Goal: Task Accomplishment & Management: Manage account settings

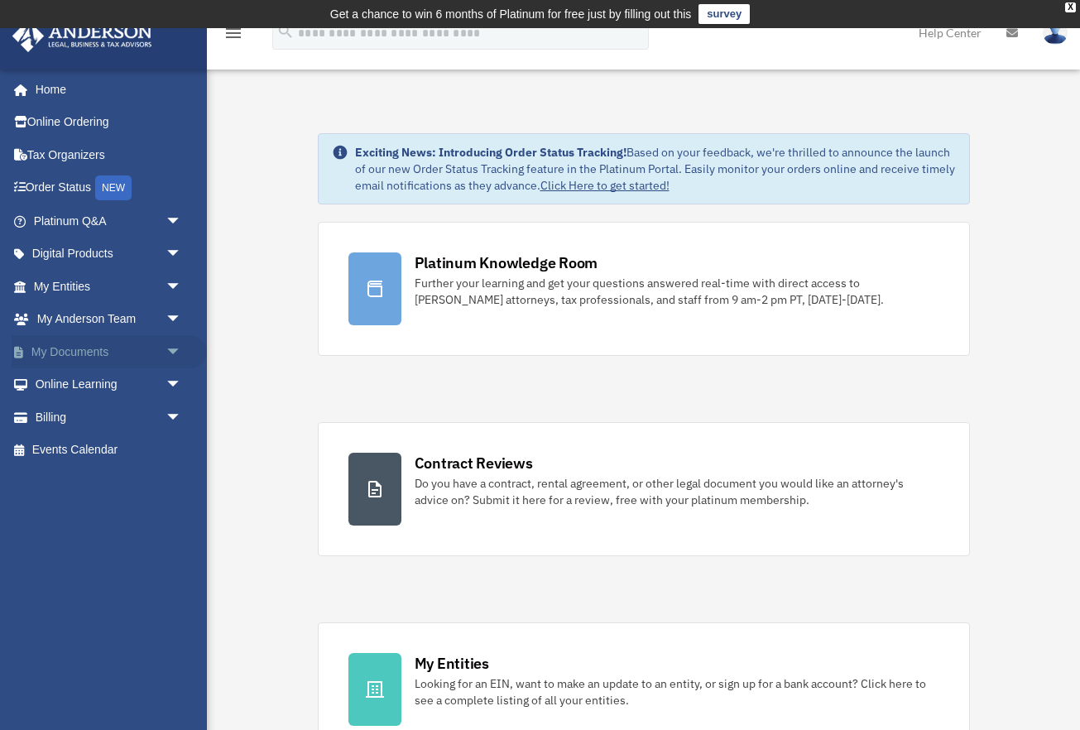
click at [57, 357] on link "My Documents arrow_drop_down" at bounding box center [109, 351] width 195 height 33
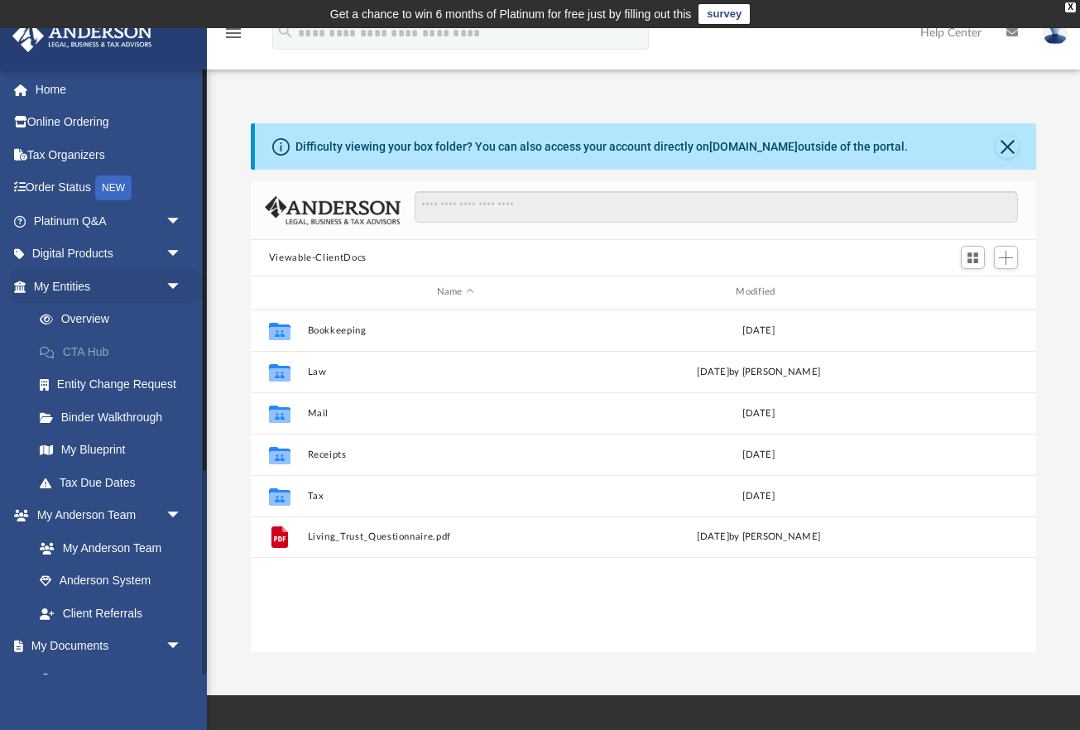
scroll to position [377, 786]
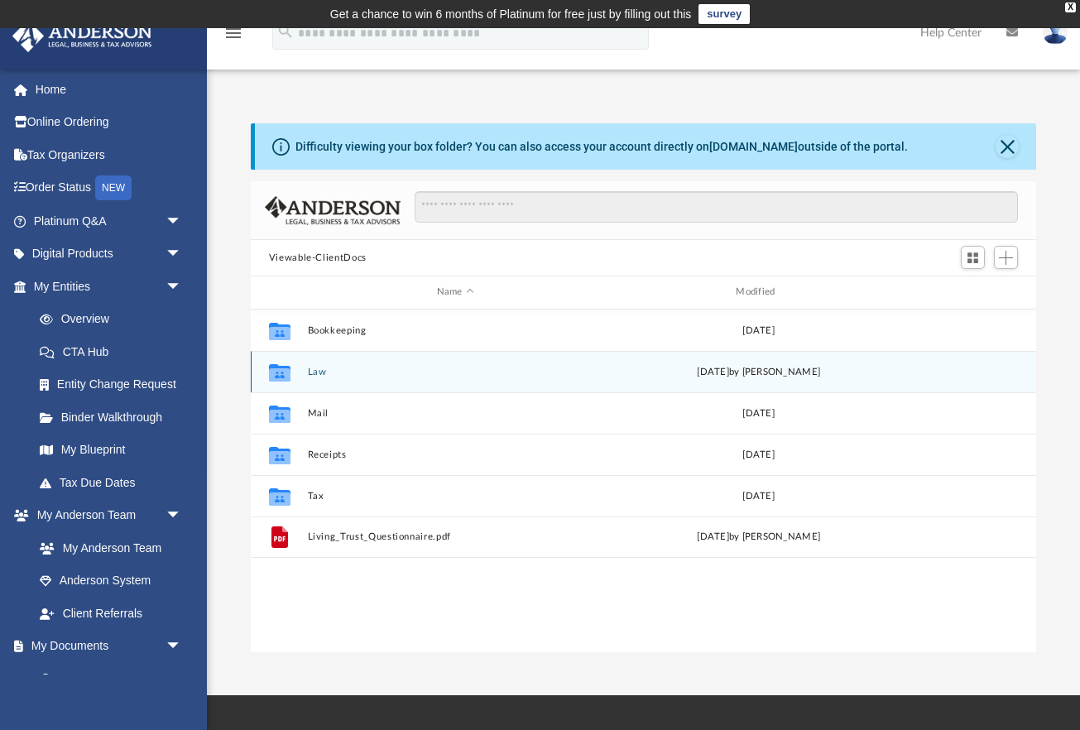
click at [311, 374] on button "Law" at bounding box center [455, 372] width 296 height 11
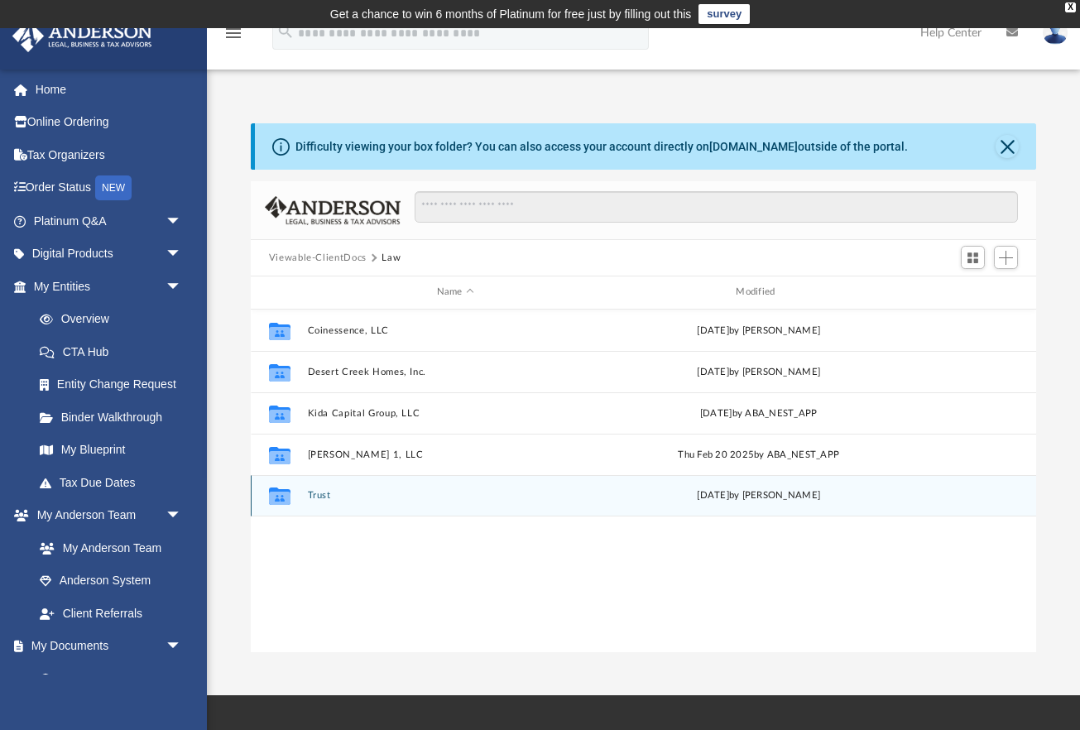
click at [321, 493] on button "Trust" at bounding box center [455, 495] width 296 height 11
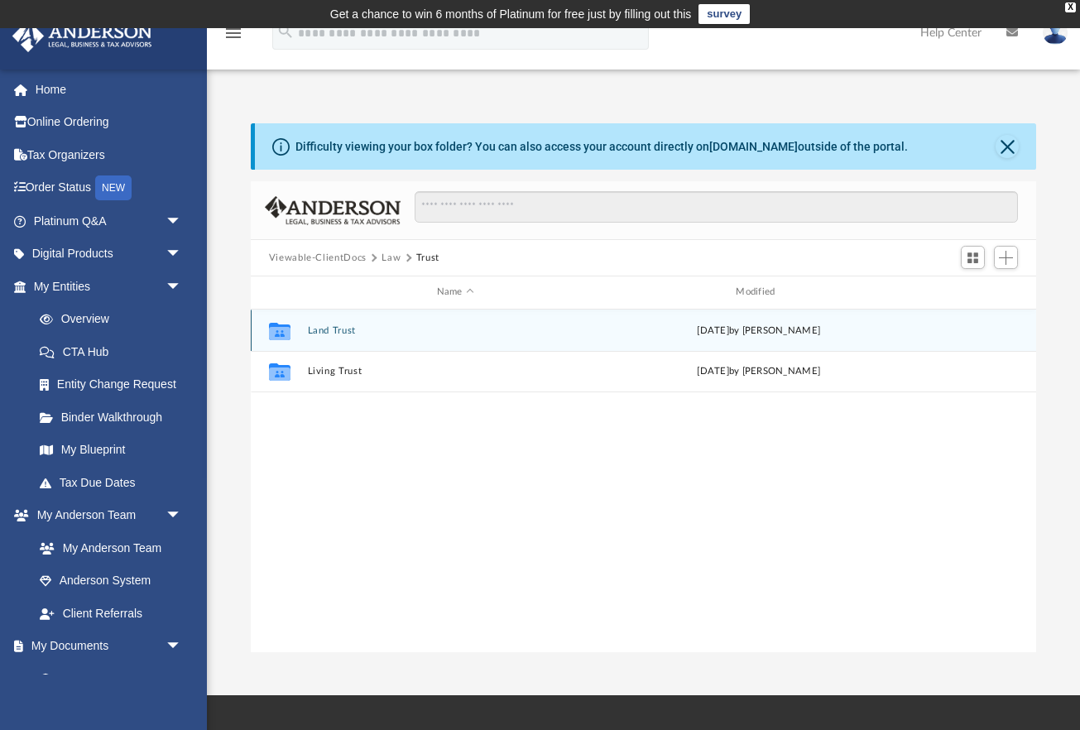
click at [339, 330] on button "Land Trust" at bounding box center [455, 330] width 296 height 11
click at [338, 330] on button "Land Trust - Fairway Trust" at bounding box center [455, 329] width 296 height 11
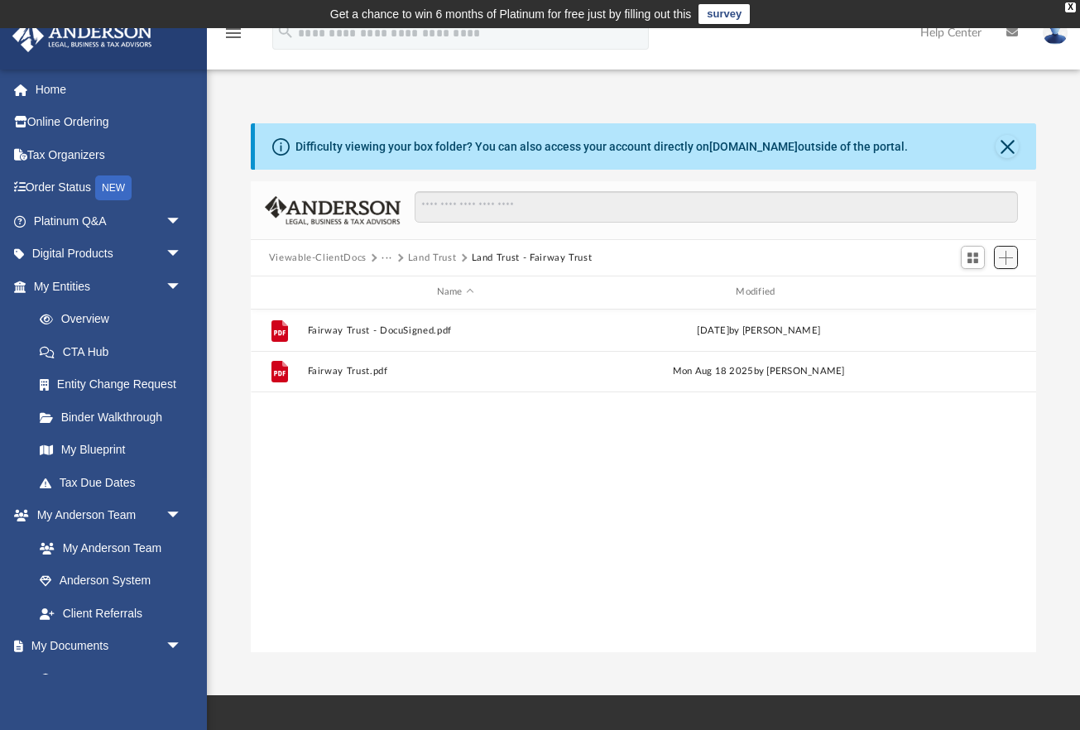
click at [1011, 258] on span "Add" at bounding box center [1006, 258] width 14 height 14
click at [969, 288] on li "Upload" at bounding box center [982, 289] width 53 height 17
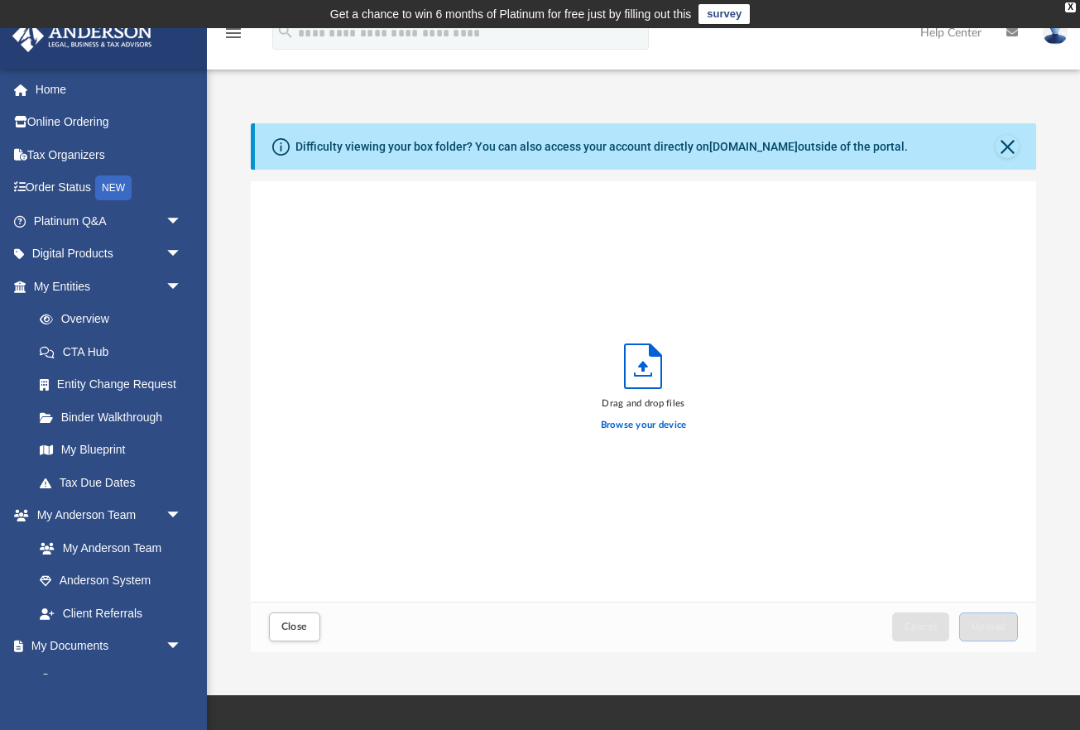
scroll to position [420, 786]
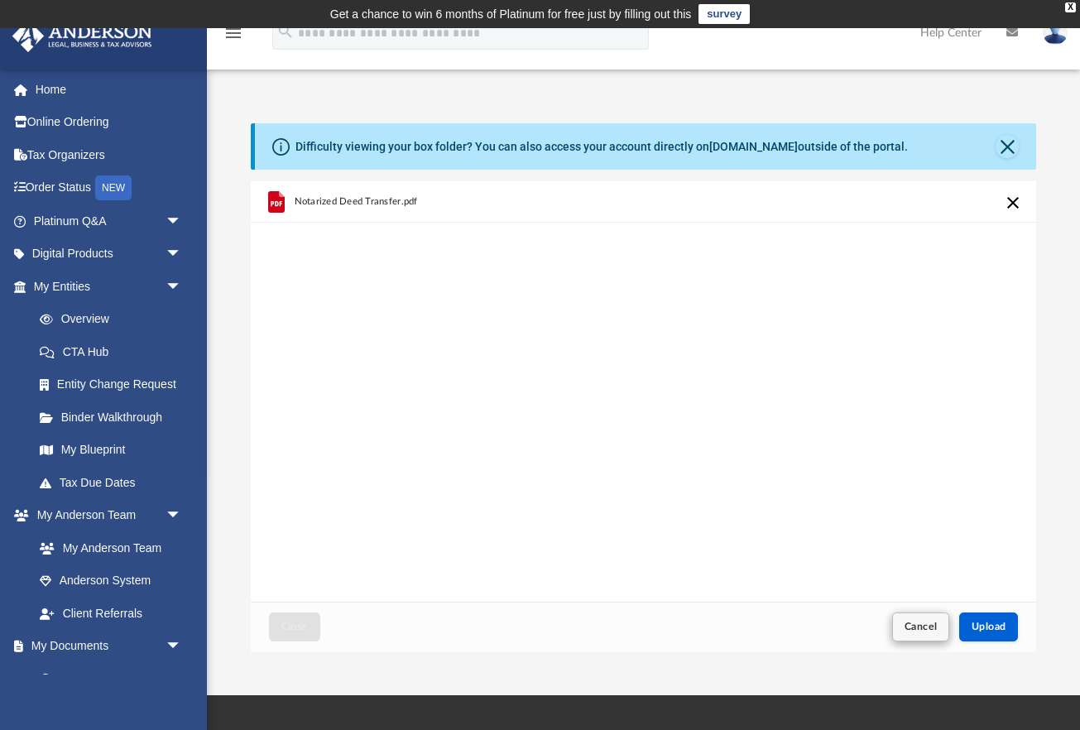
click at [924, 628] on span "Cancel" at bounding box center [921, 627] width 33 height 10
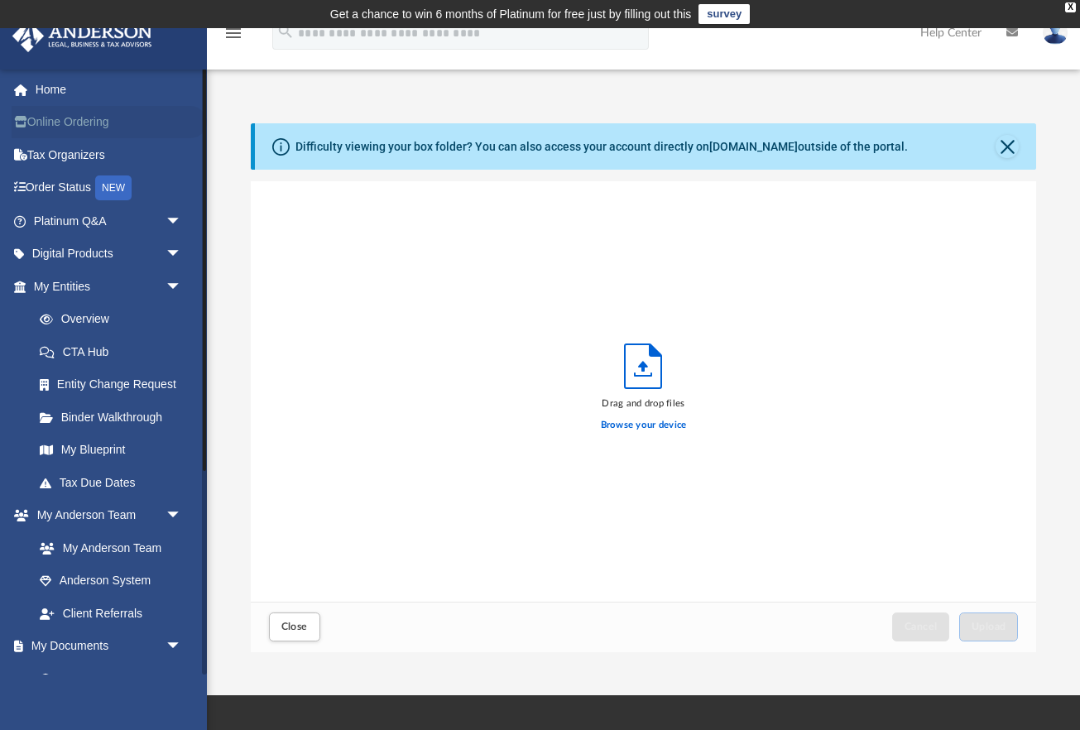
scroll to position [0, 0]
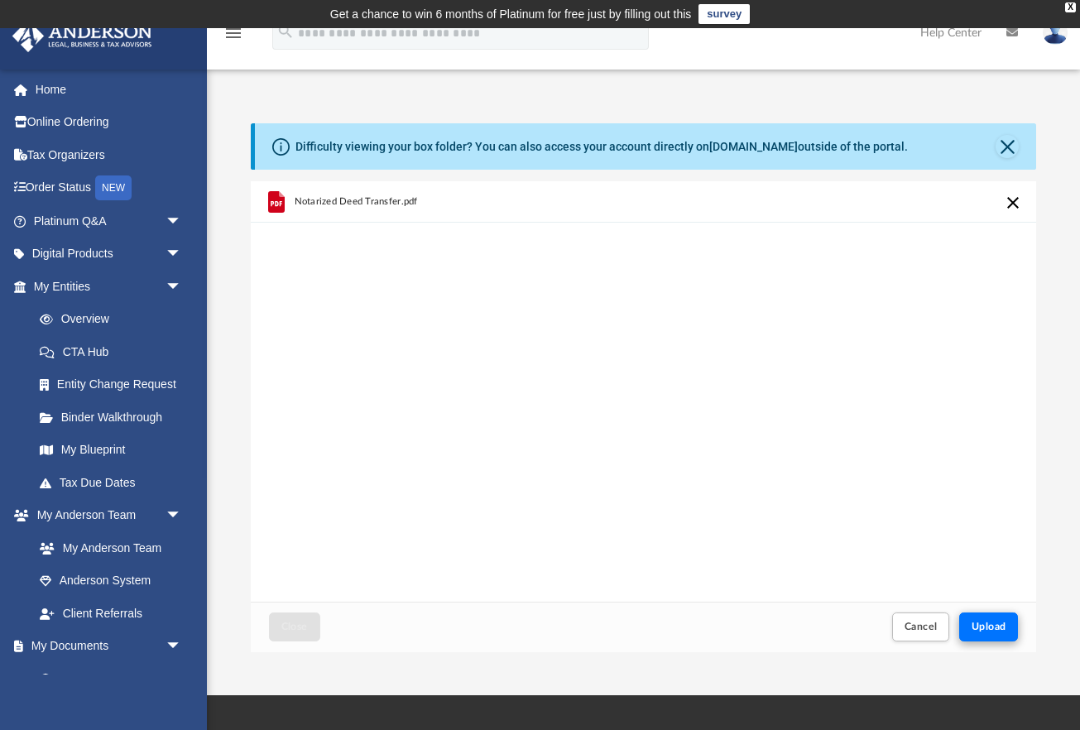
click at [991, 627] on span "Upload" at bounding box center [989, 627] width 35 height 10
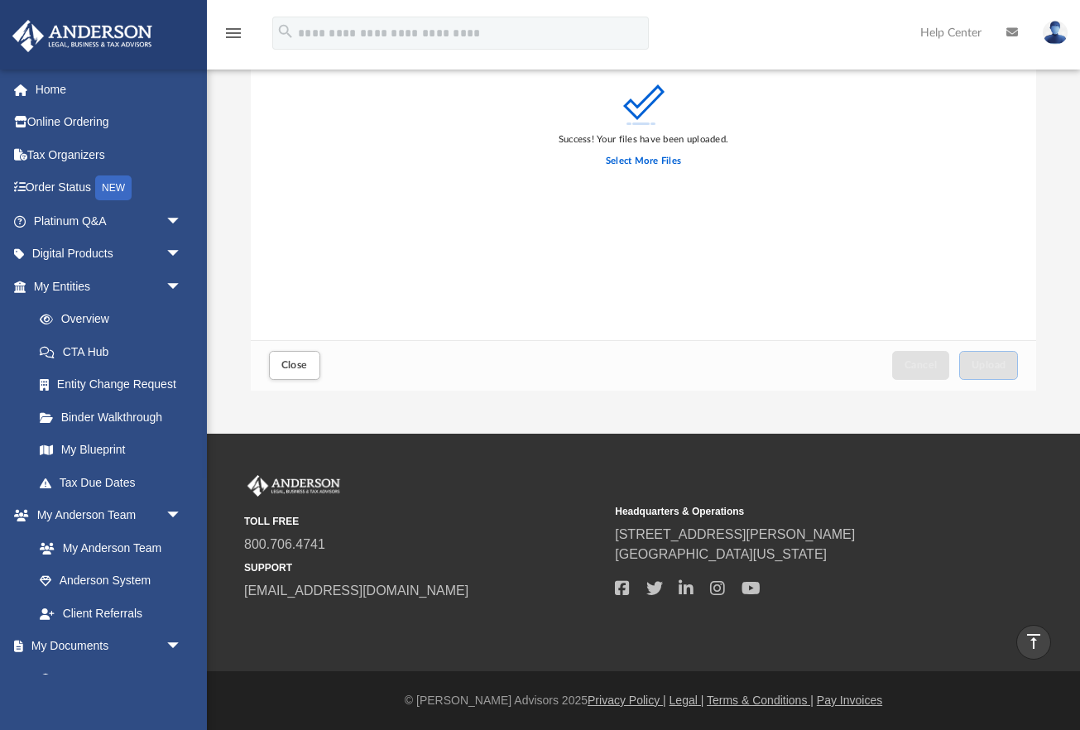
scroll to position [262, 0]
click at [292, 368] on span "Close" at bounding box center [294, 365] width 26 height 10
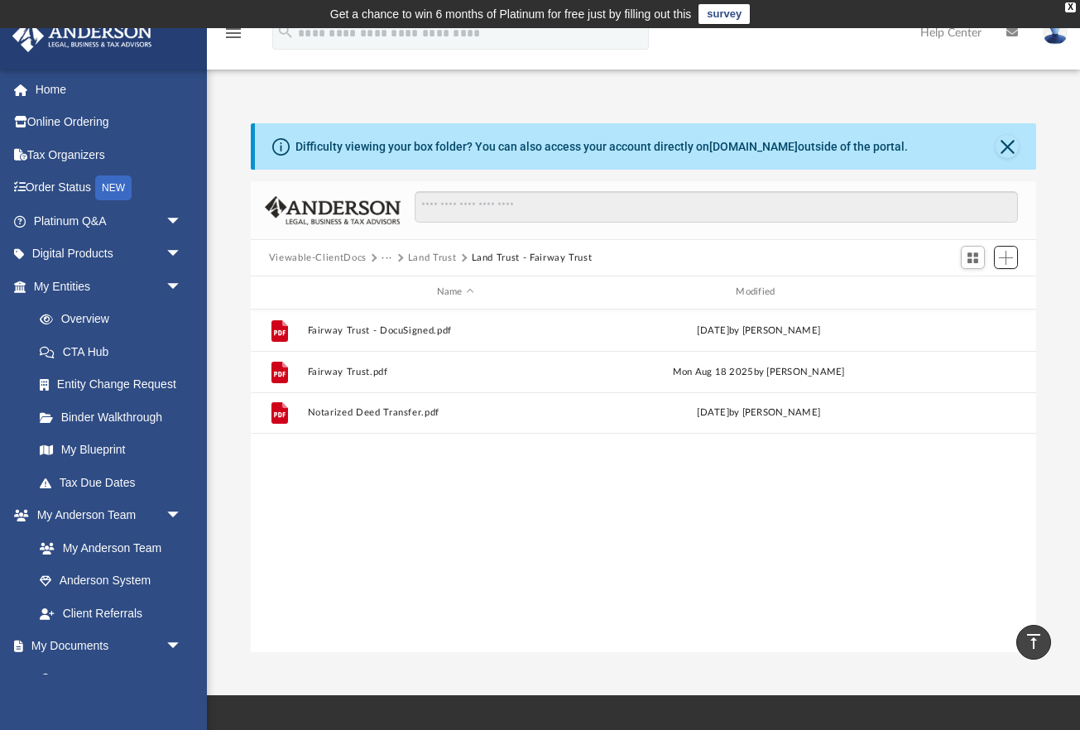
scroll to position [0, 0]
click at [517, 499] on div "File Fairway Trust - DocuSigned.pdf Thu Aug 21 2025 by Fe Fernandez File Fairwa…" at bounding box center [644, 482] width 786 height 344
